Goal: Information Seeking & Learning: Learn about a topic

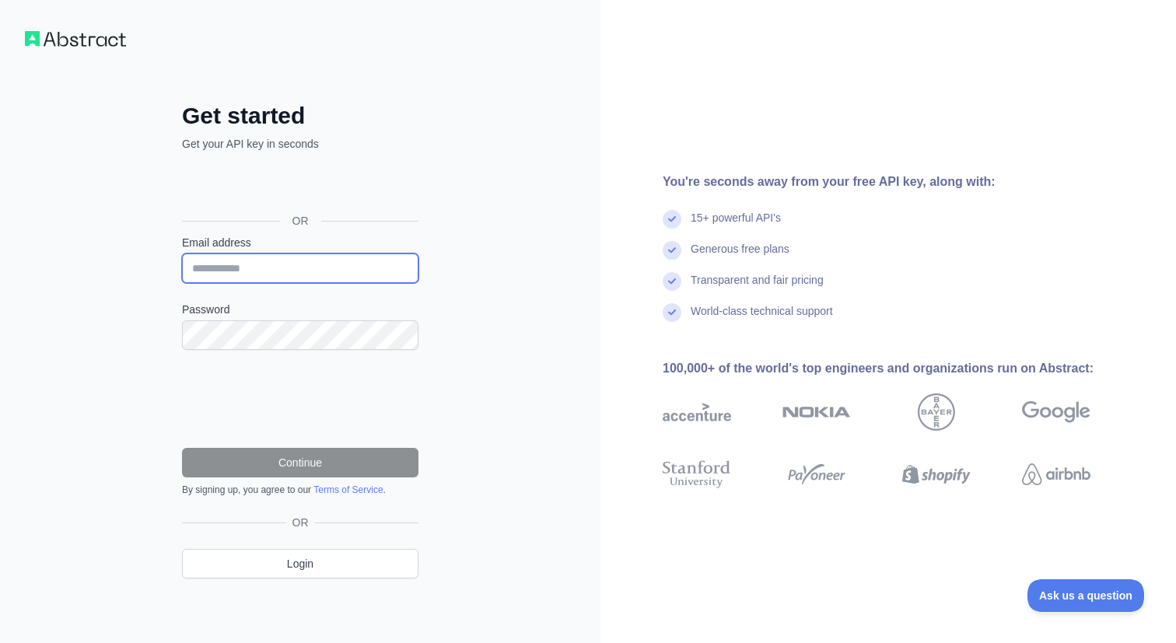
click at [321, 275] on input "Email address" at bounding box center [300, 269] width 236 height 30
type input "**********"
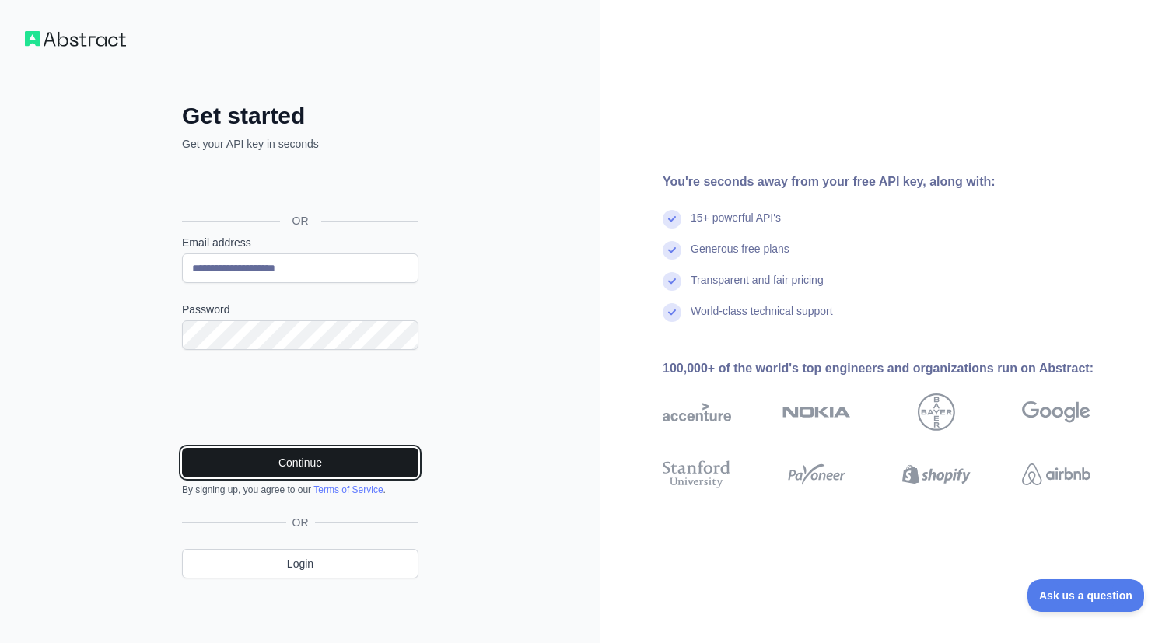
click at [273, 467] on button "Continue" at bounding box center [300, 463] width 236 height 30
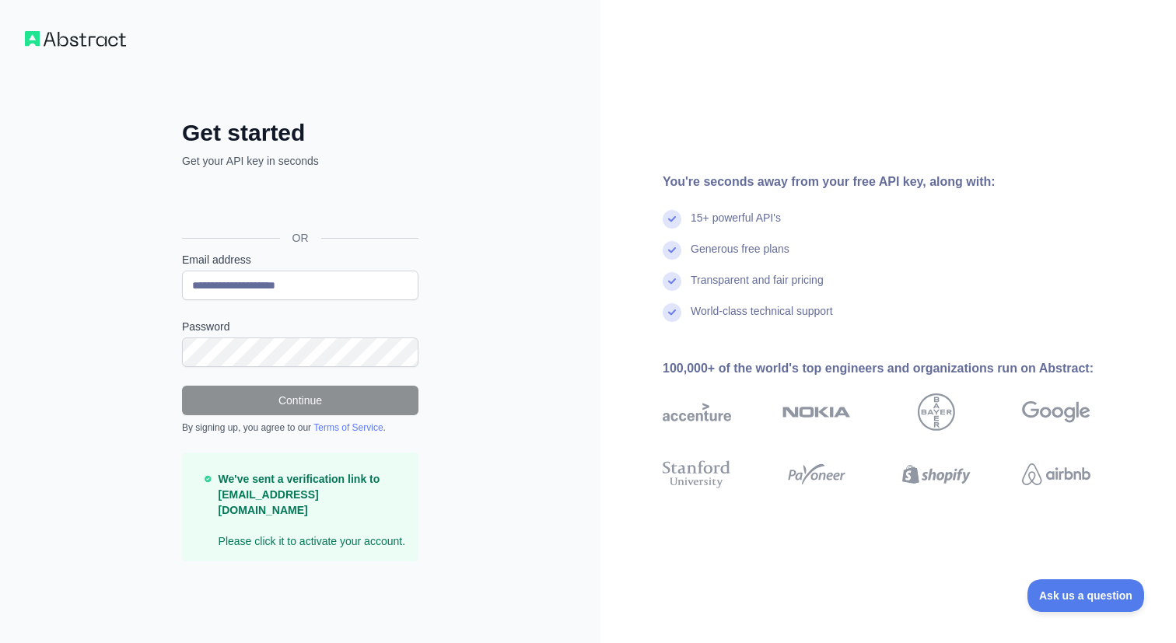
click at [82, 34] on img at bounding box center [75, 39] width 101 height 16
click at [34, 45] on img at bounding box center [75, 39] width 101 height 16
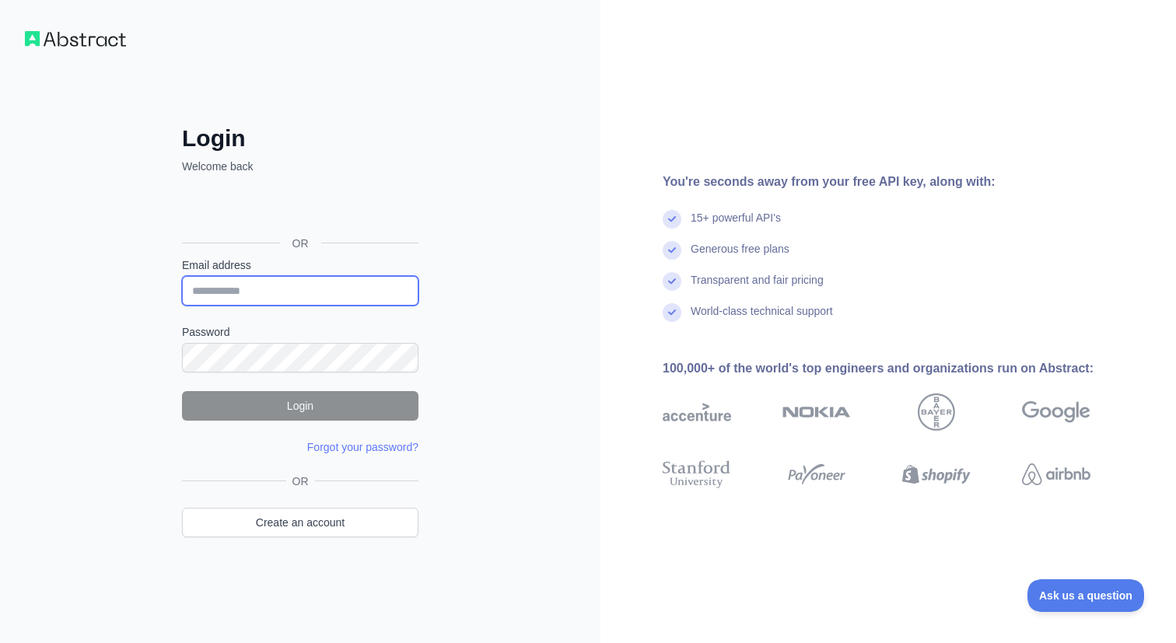
type input "**********"
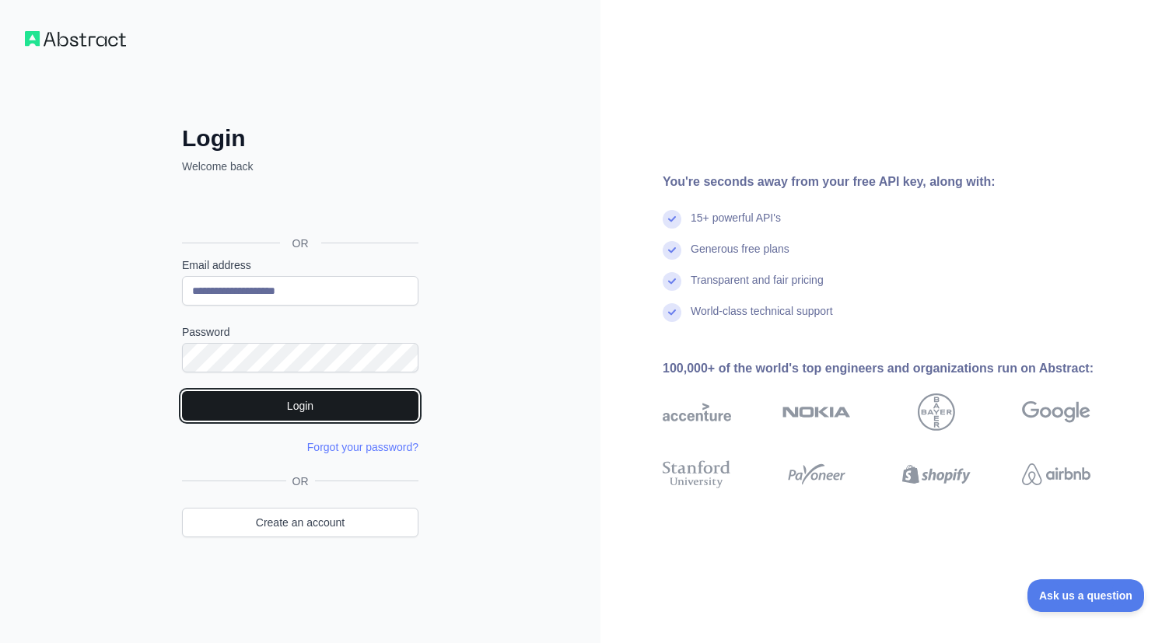
click at [317, 407] on button "Login" at bounding box center [300, 406] width 236 height 30
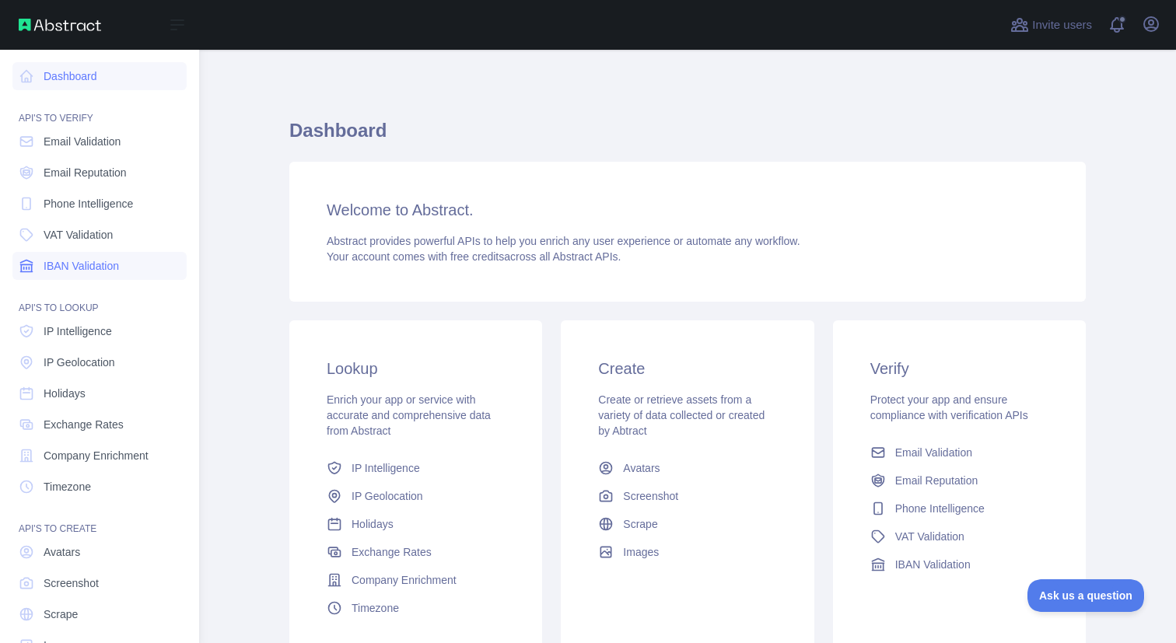
click at [86, 264] on span "IBAN Validation" at bounding box center [81, 266] width 75 height 16
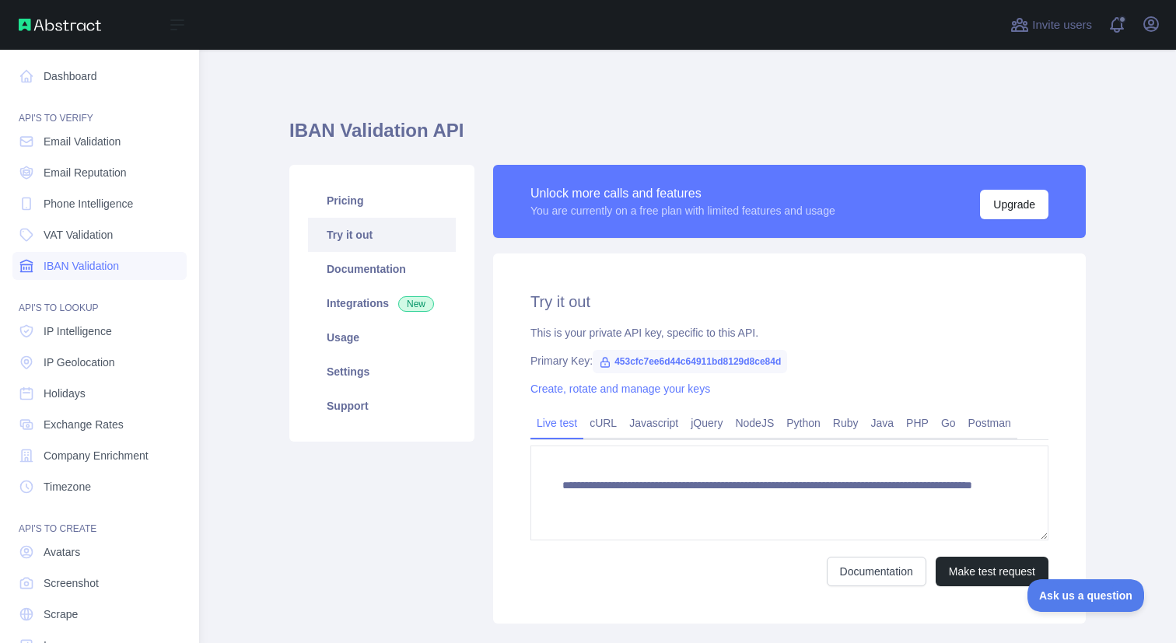
click at [60, 272] on span "IBAN Validation" at bounding box center [81, 266] width 75 height 16
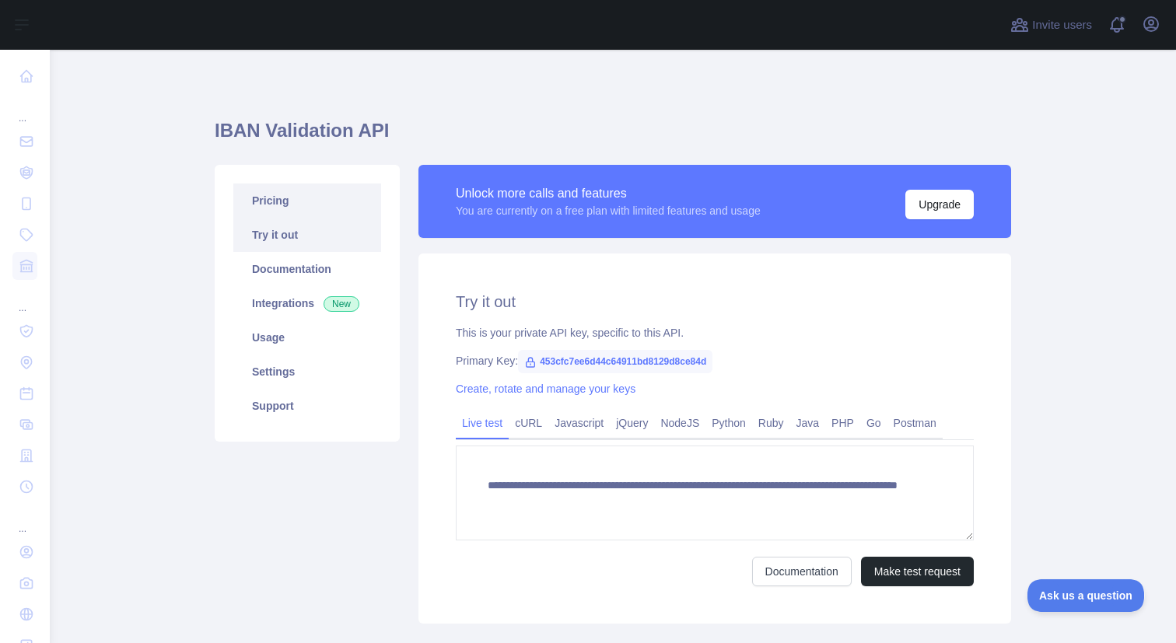
click at [282, 204] on link "Pricing" at bounding box center [307, 201] width 148 height 34
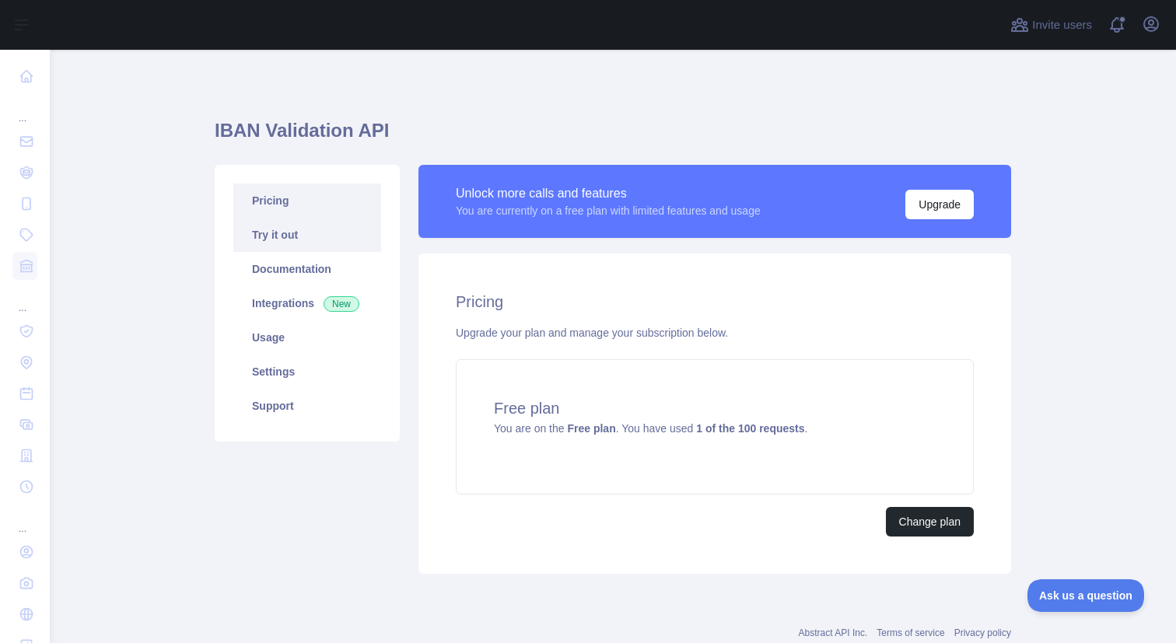
click at [291, 234] on link "Try it out" at bounding box center [307, 235] width 148 height 34
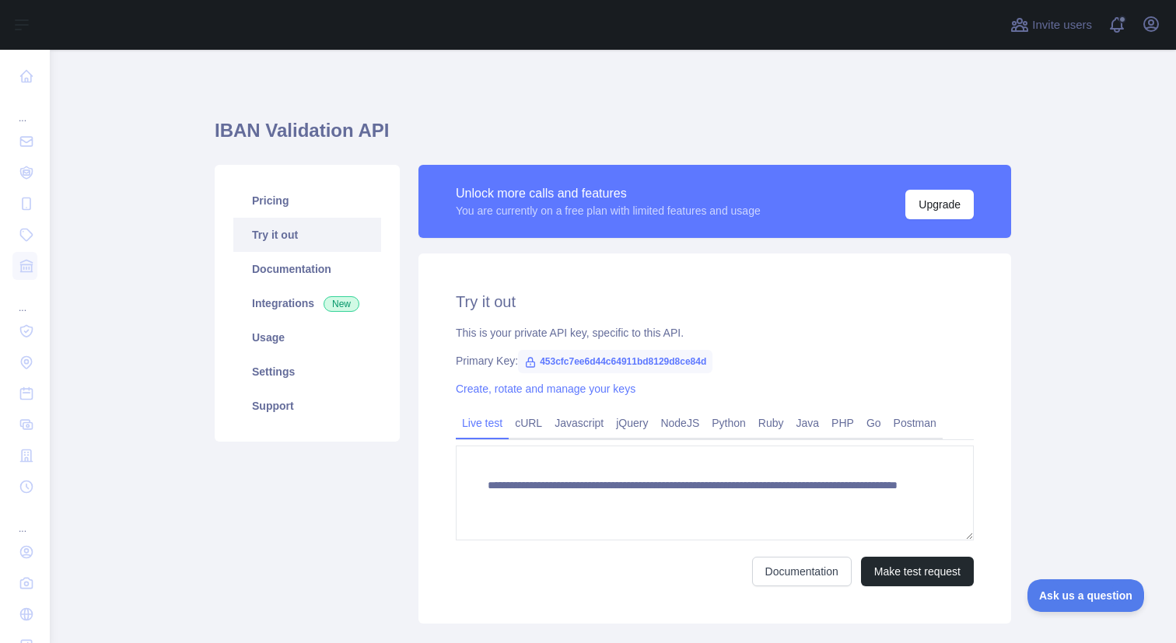
click at [723, 409] on div "Live test cURL Javascript jQuery NodeJS Python Ruby Java PHP Go Postman" at bounding box center [715, 424] width 518 height 31
click at [726, 419] on link "Python" at bounding box center [728, 423] width 47 height 25
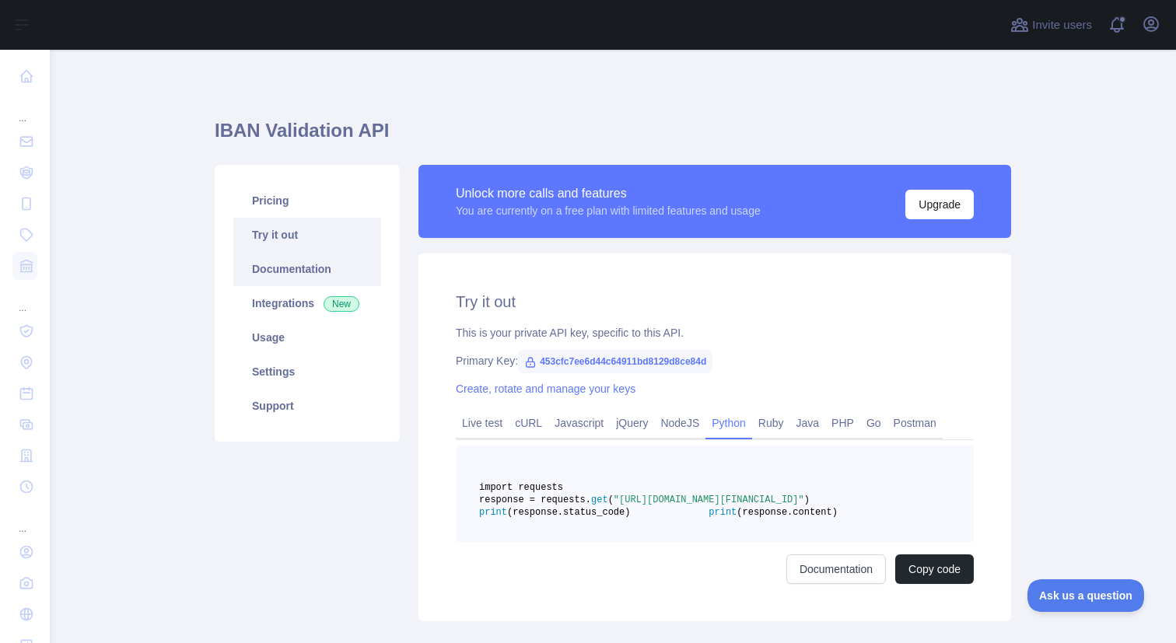
click at [314, 268] on link "Documentation" at bounding box center [307, 269] width 148 height 34
click at [296, 343] on link "Usage" at bounding box center [307, 337] width 148 height 34
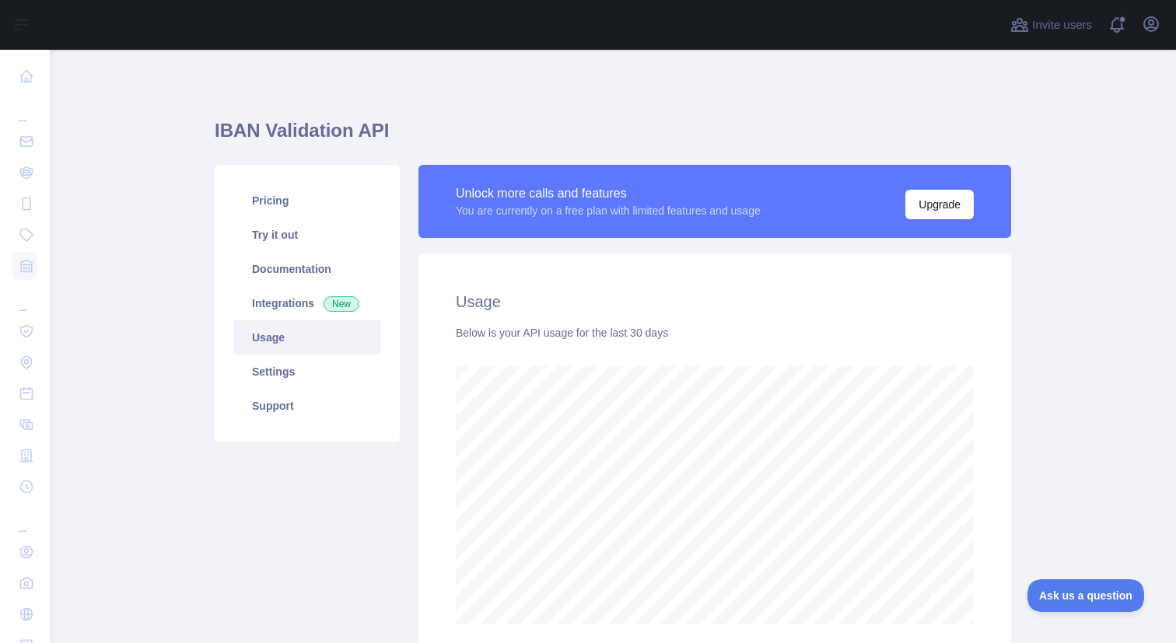
scroll to position [593, 1126]
click at [296, 366] on link "Settings" at bounding box center [307, 372] width 148 height 34
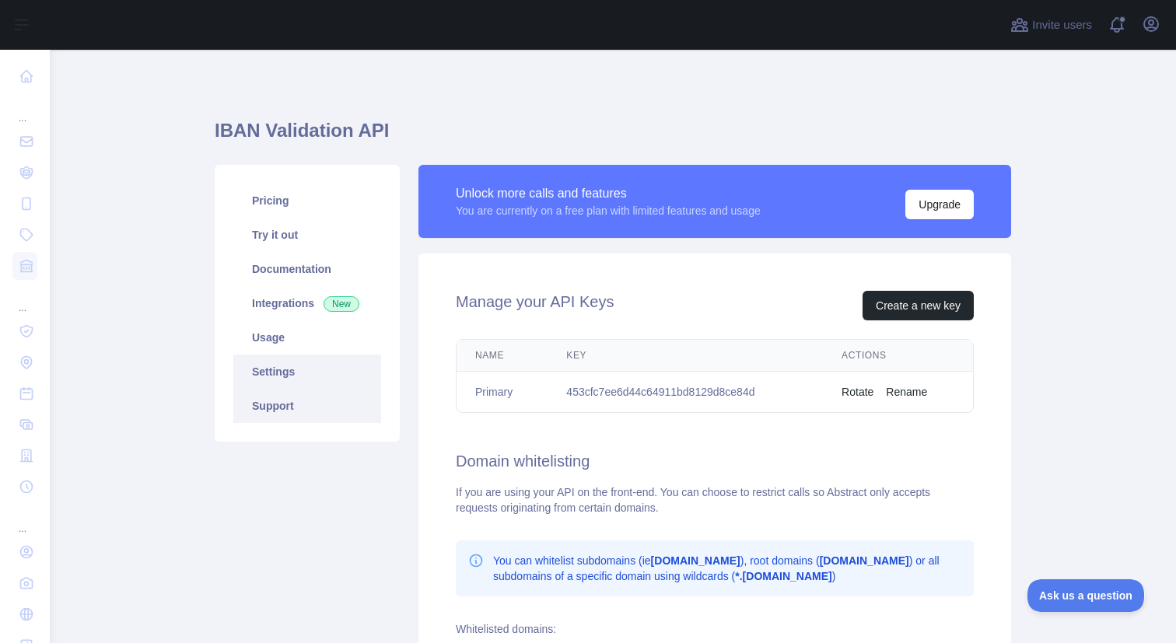
click at [302, 399] on link "Support" at bounding box center [307, 406] width 148 height 34
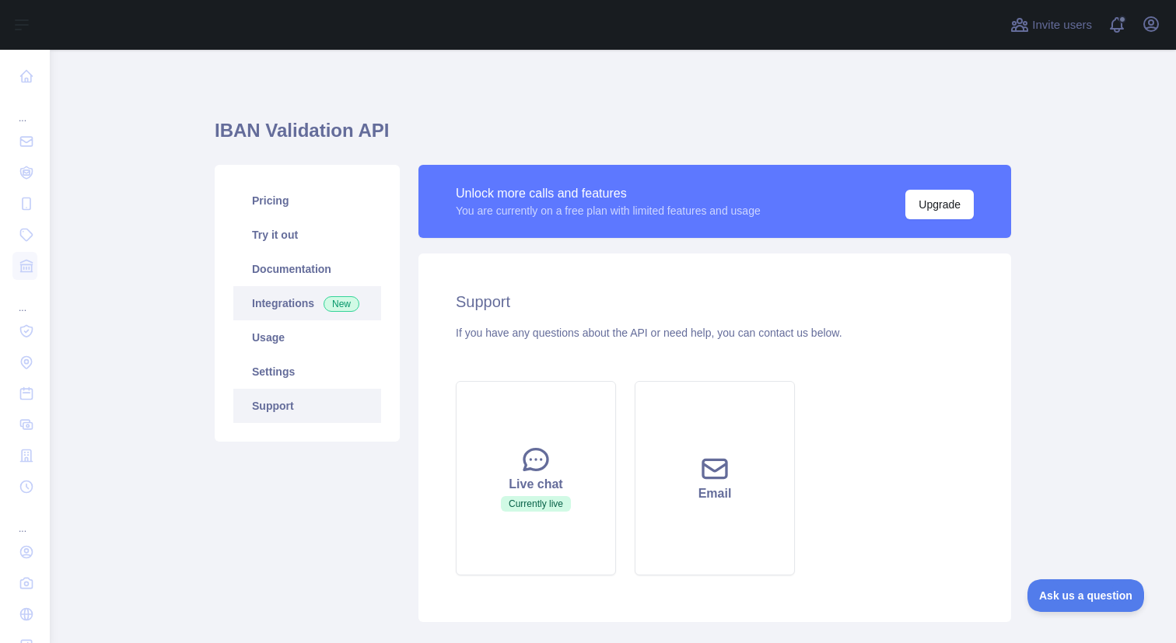
click at [304, 296] on link "Integrations New" at bounding box center [307, 303] width 148 height 34
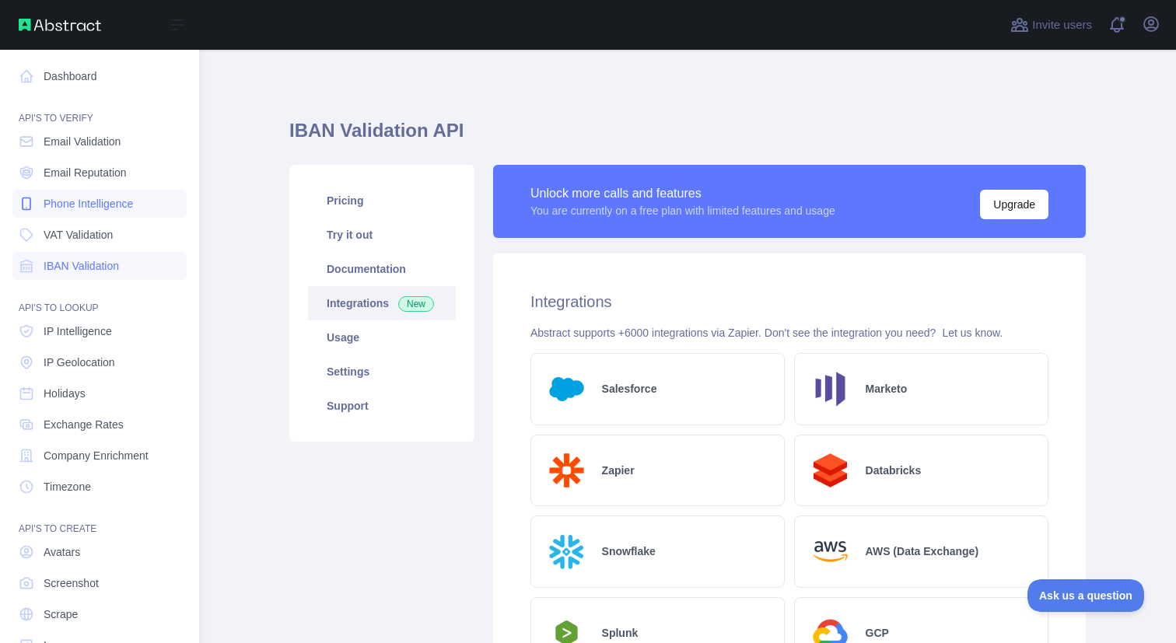
click at [72, 201] on span "Phone Intelligence" at bounding box center [88, 204] width 89 height 16
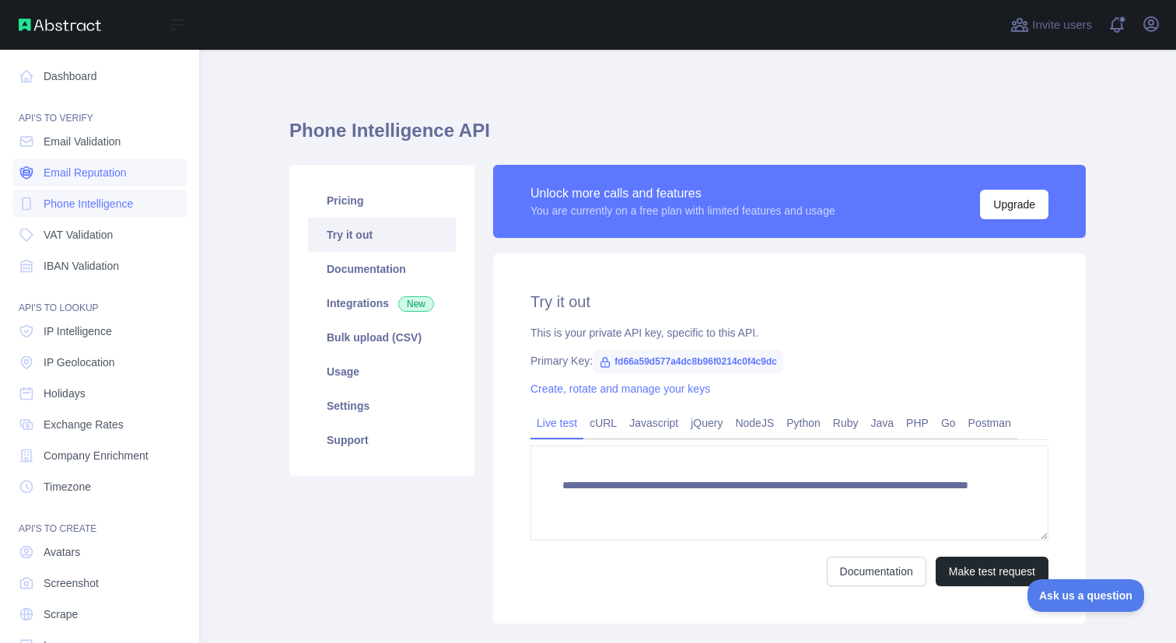
click at [77, 171] on span "Email Reputation" at bounding box center [85, 173] width 83 height 16
click at [113, 144] on span "Email Validation" at bounding box center [82, 142] width 77 height 16
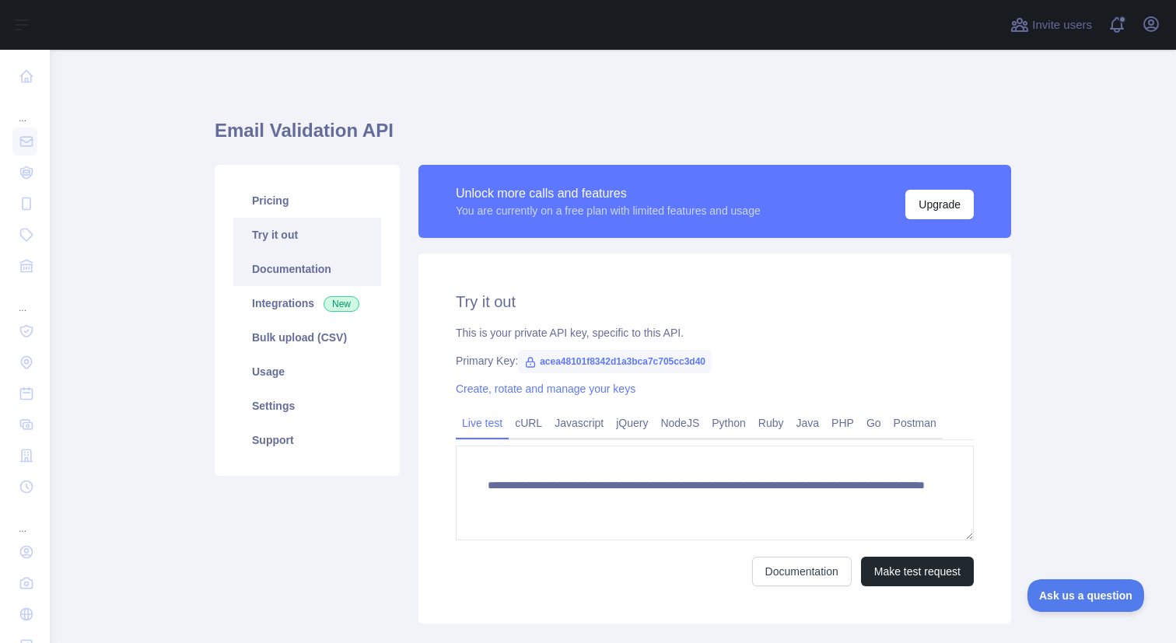
click at [291, 269] on link "Documentation" at bounding box center [307, 269] width 148 height 34
click at [290, 374] on link "Usage" at bounding box center [307, 372] width 148 height 34
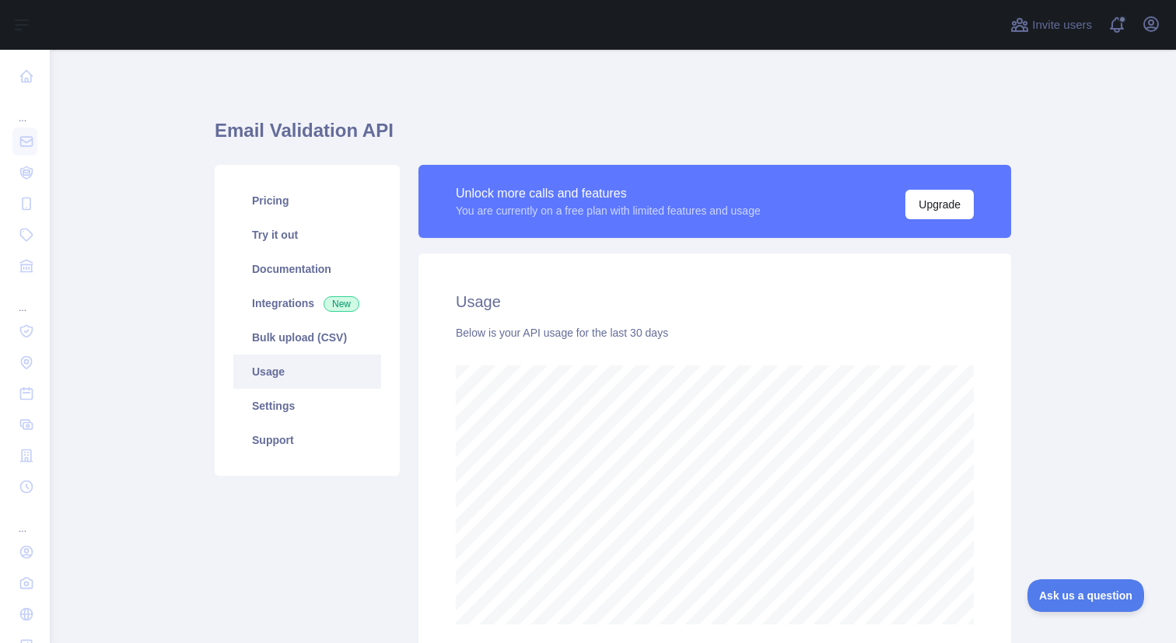
scroll to position [593, 1126]
click at [299, 275] on link "Documentation" at bounding box center [307, 269] width 148 height 34
click at [296, 246] on link "Try it out" at bounding box center [307, 235] width 148 height 34
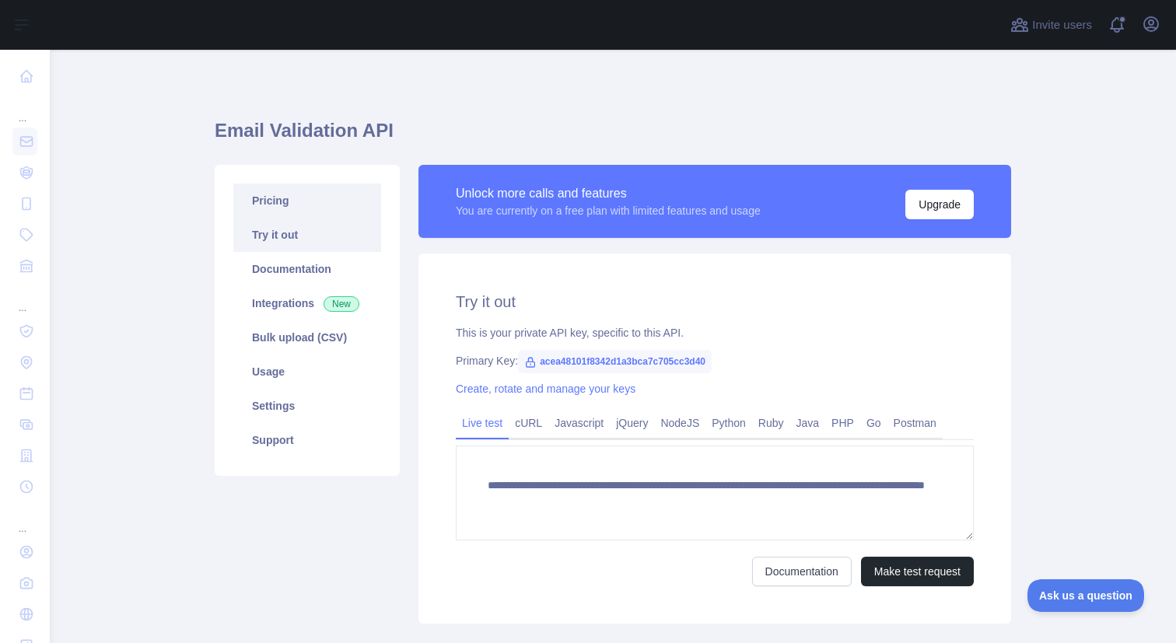
click at [305, 206] on link "Pricing" at bounding box center [307, 201] width 148 height 34
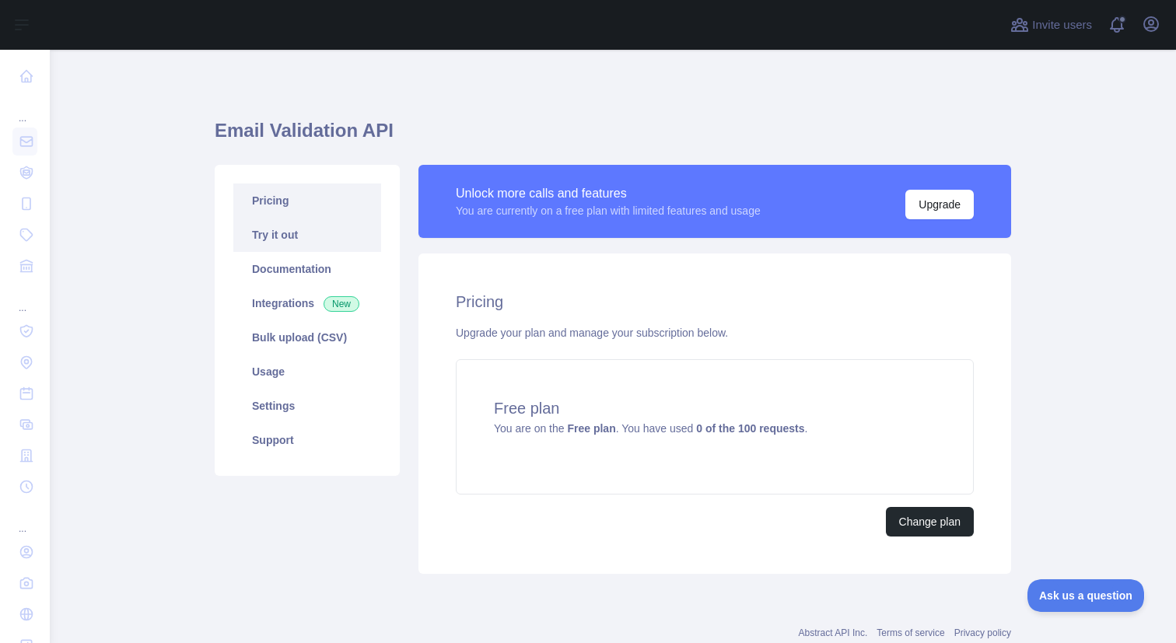
click at [306, 241] on link "Try it out" at bounding box center [307, 235] width 148 height 34
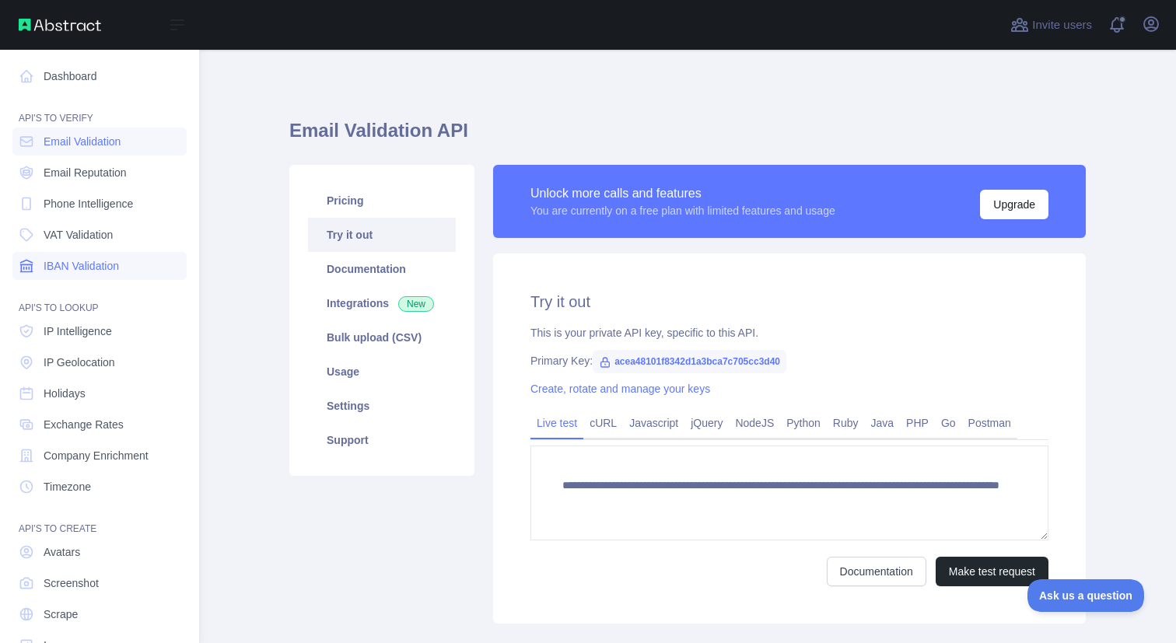
click at [75, 276] on link "IBAN Validation" at bounding box center [99, 266] width 174 height 28
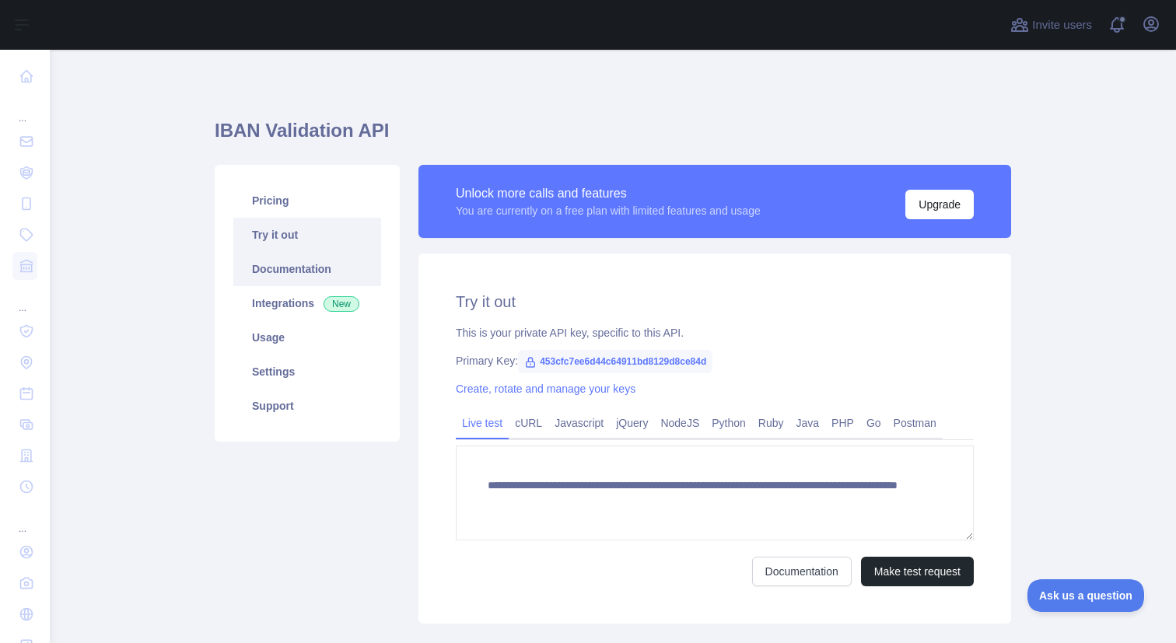
click at [355, 268] on link "Documentation" at bounding box center [307, 269] width 148 height 34
